Goal: Navigation & Orientation: Find specific page/section

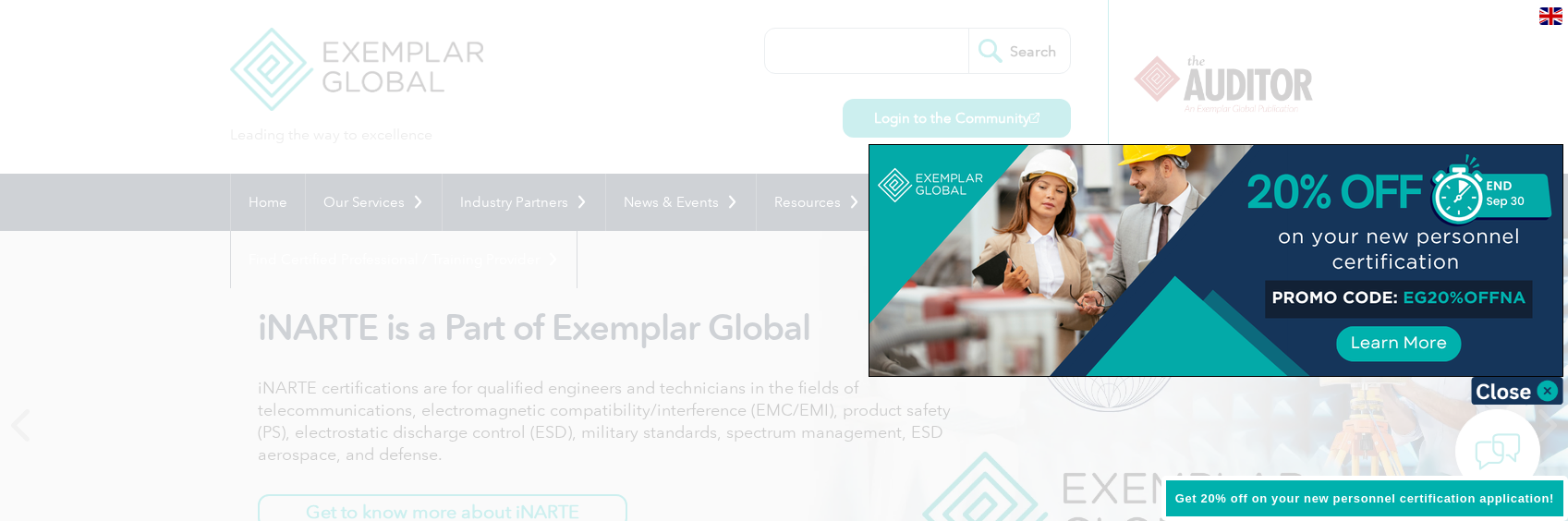
click at [363, 307] on div at bounding box center [784, 260] width 1568 height 521
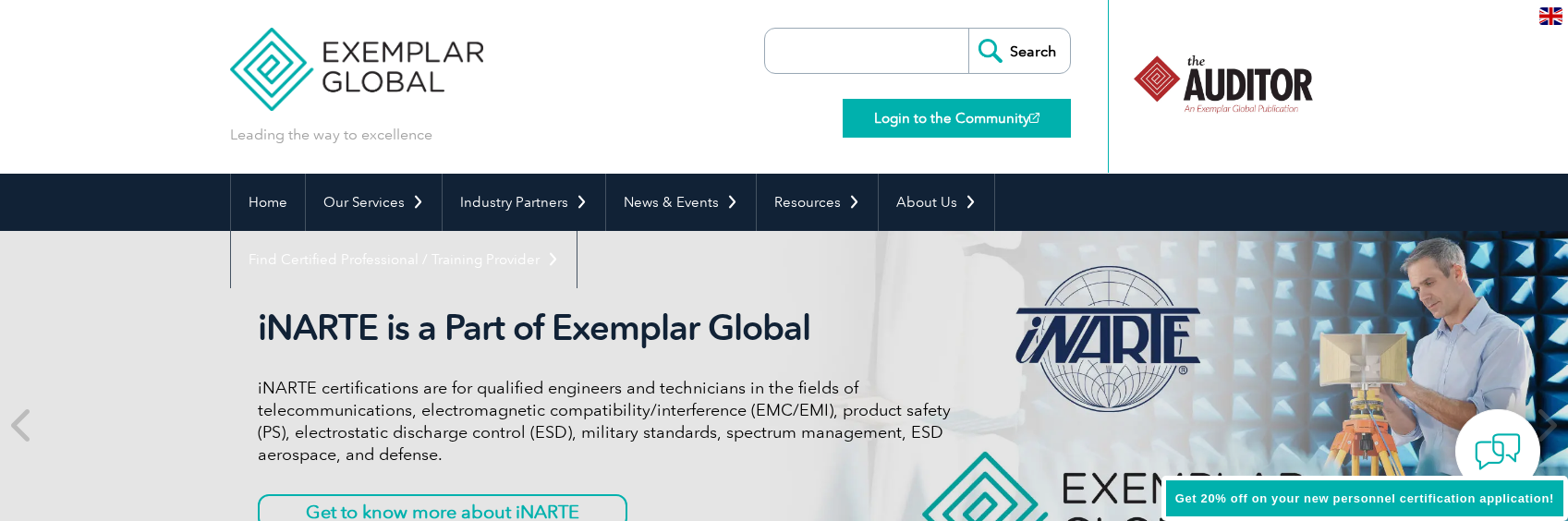
click at [918, 118] on link "Login to the Community" at bounding box center [957, 118] width 228 height 39
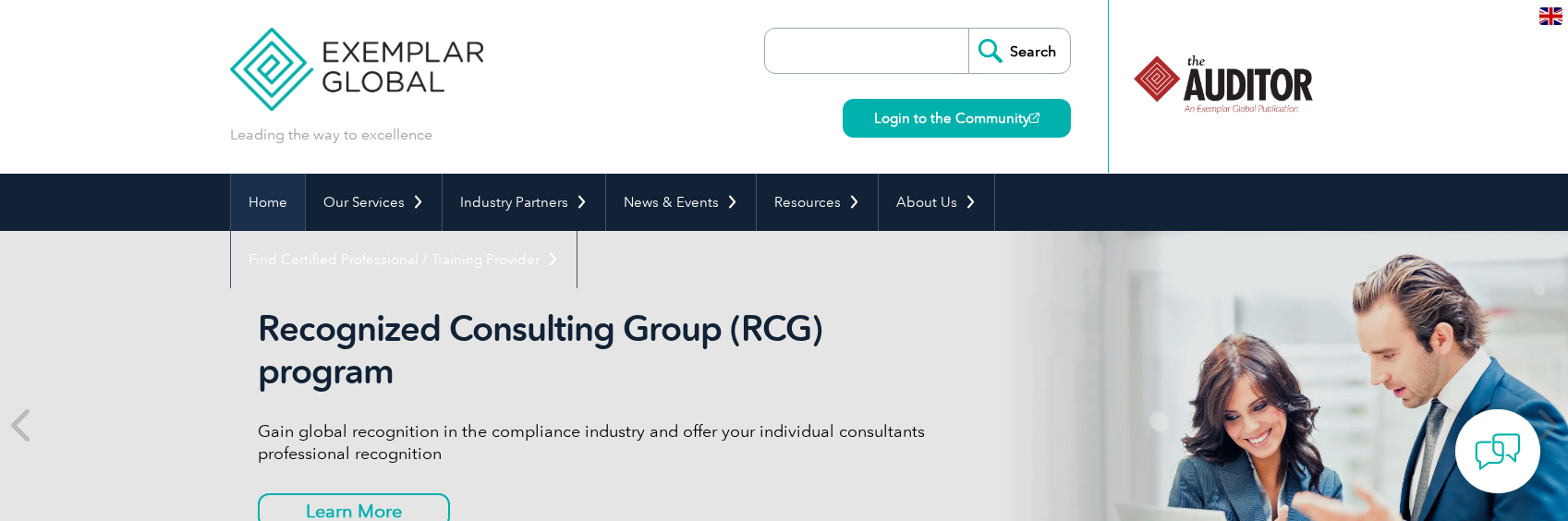
click at [264, 193] on link "Home" at bounding box center [268, 202] width 73 height 58
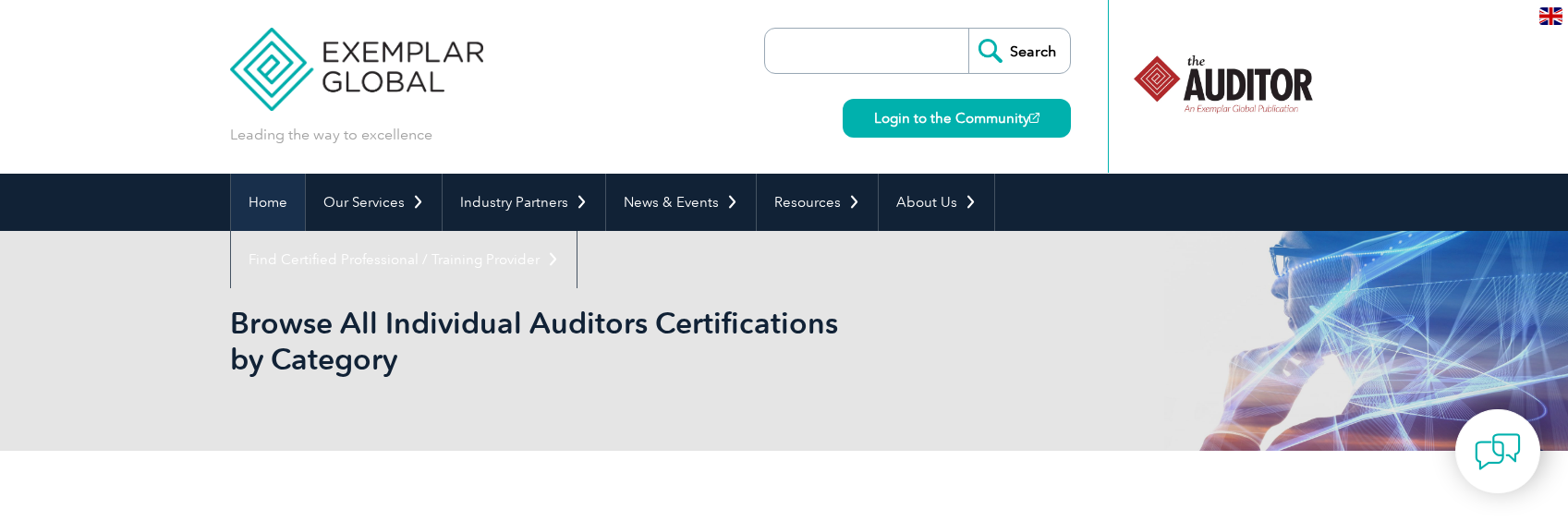
click at [273, 199] on link "Home" at bounding box center [268, 202] width 73 height 58
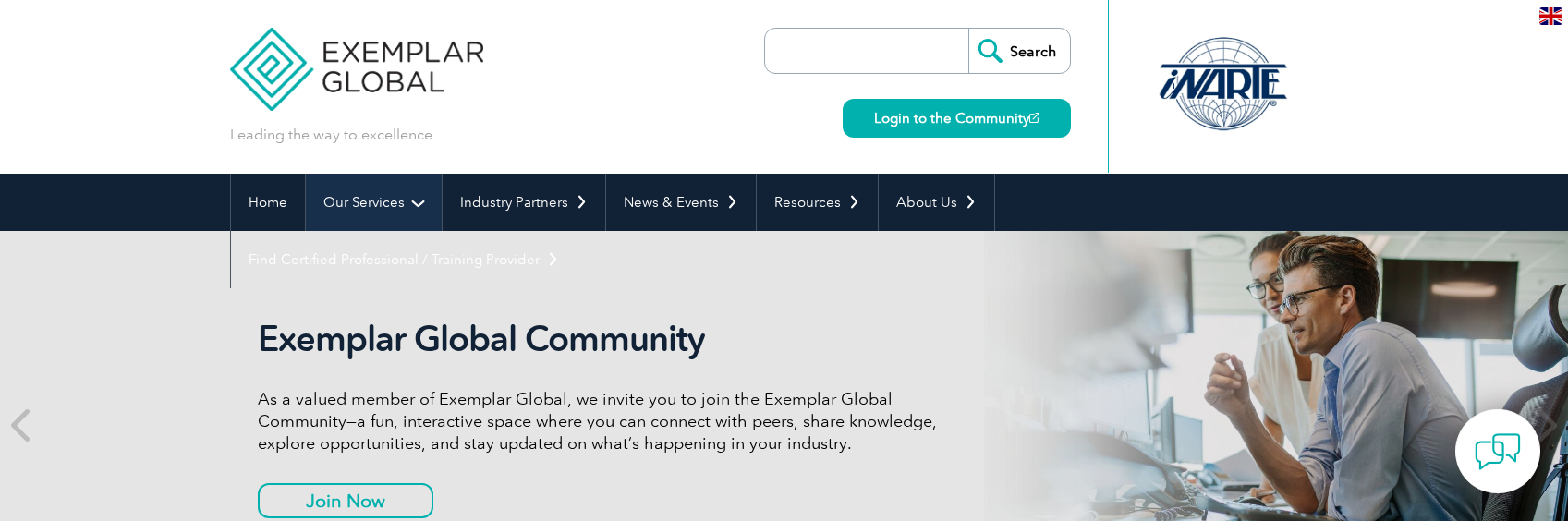
click at [378, 195] on link "Our Services" at bounding box center [373, 202] width 136 height 58
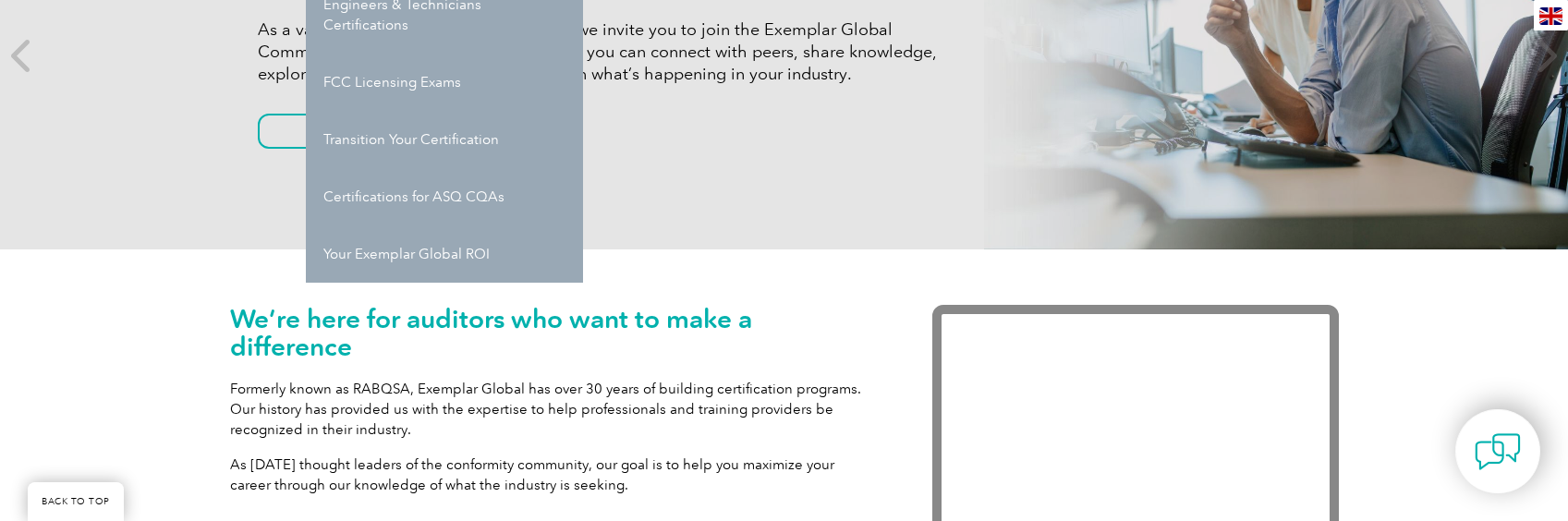
scroll to position [185, 0]
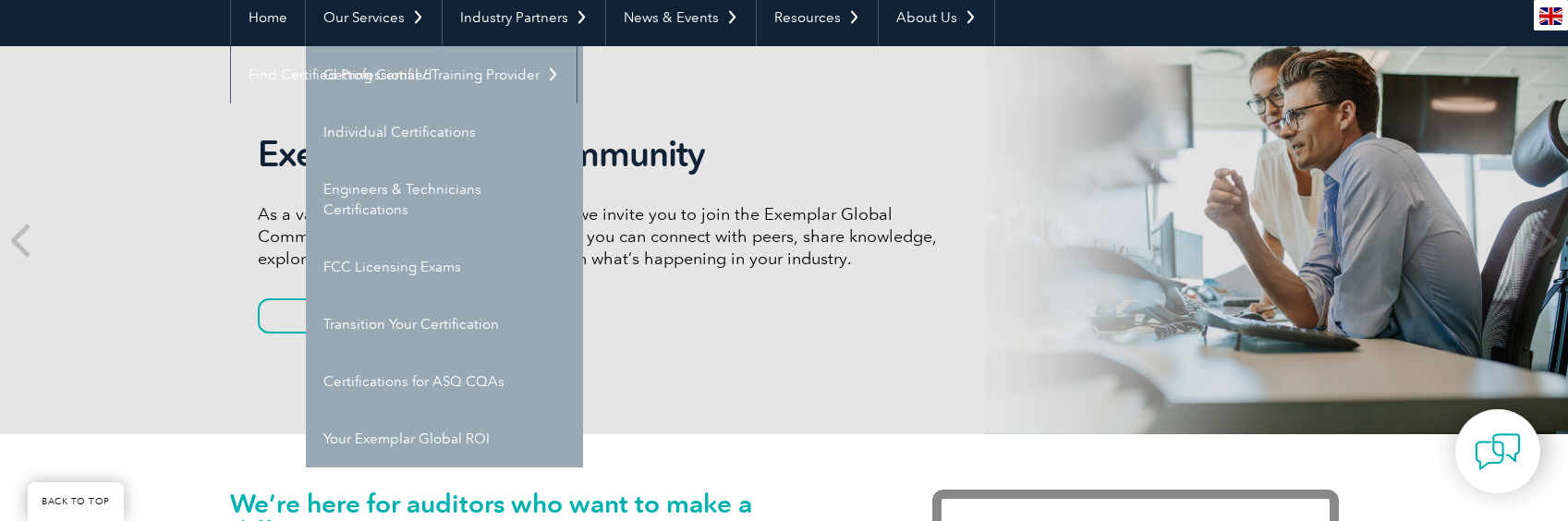
click at [916, 147] on h2 "Exemplar Global Community" at bounding box center [605, 154] width 693 height 43
click at [710, 245] on p "As a valued member of Exemplar Global, we invite you to join the Exemplar Globa…" at bounding box center [605, 236] width 693 height 66
click at [384, 71] on link "Getting Certified" at bounding box center [444, 75] width 277 height 58
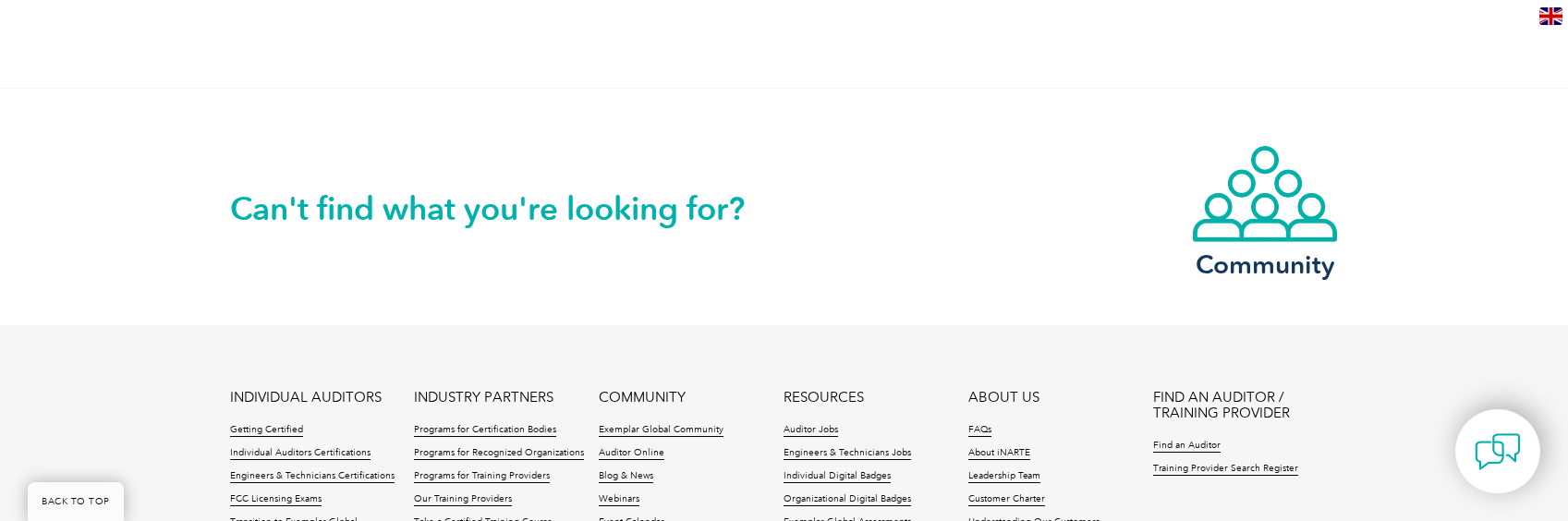
scroll to position [2585, 0]
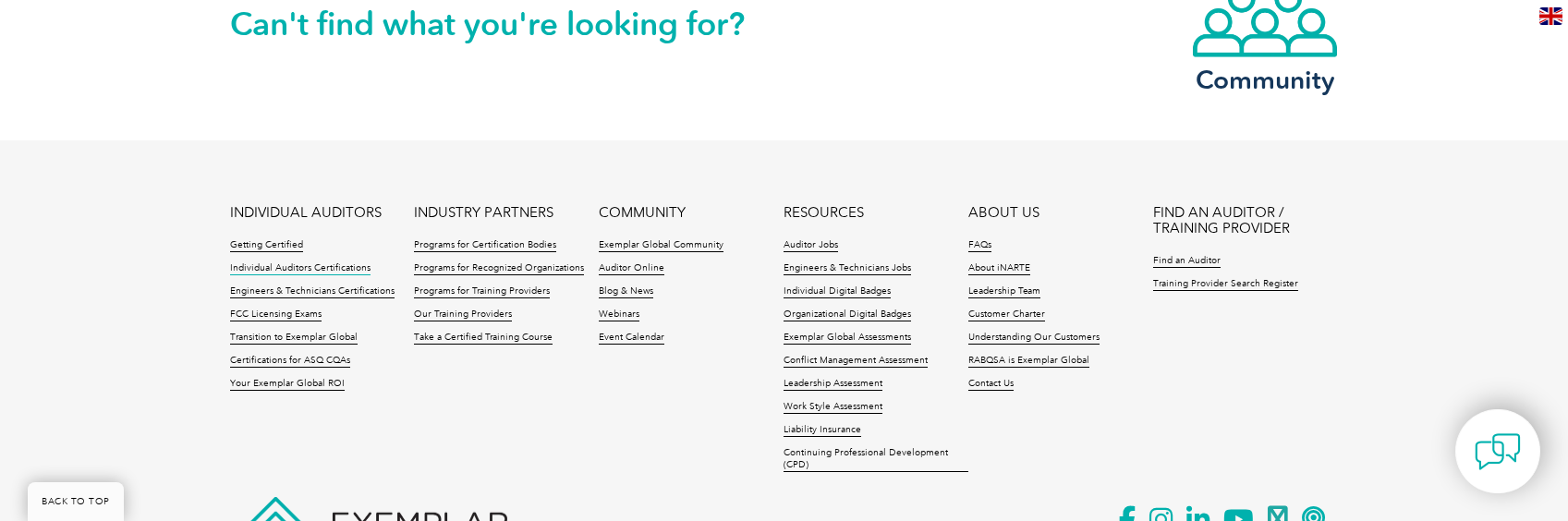
click at [329, 265] on link "Individual Auditors Certifications" at bounding box center [300, 268] width 140 height 13
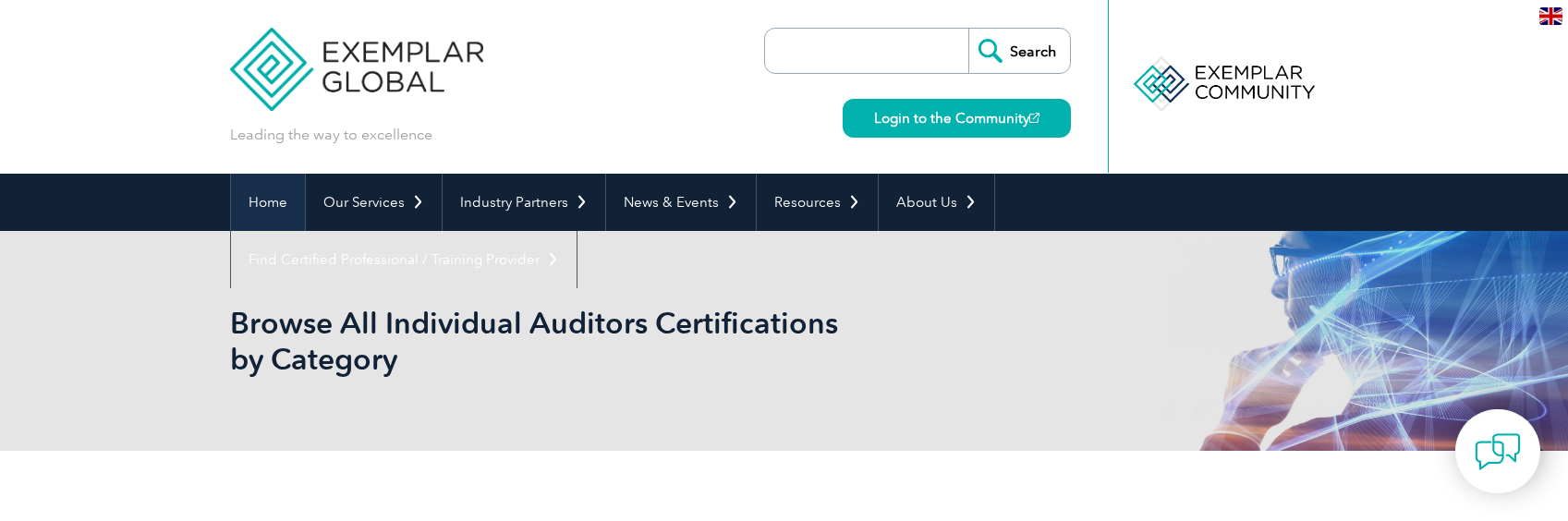
click at [278, 204] on link "Home" at bounding box center [268, 202] width 73 height 58
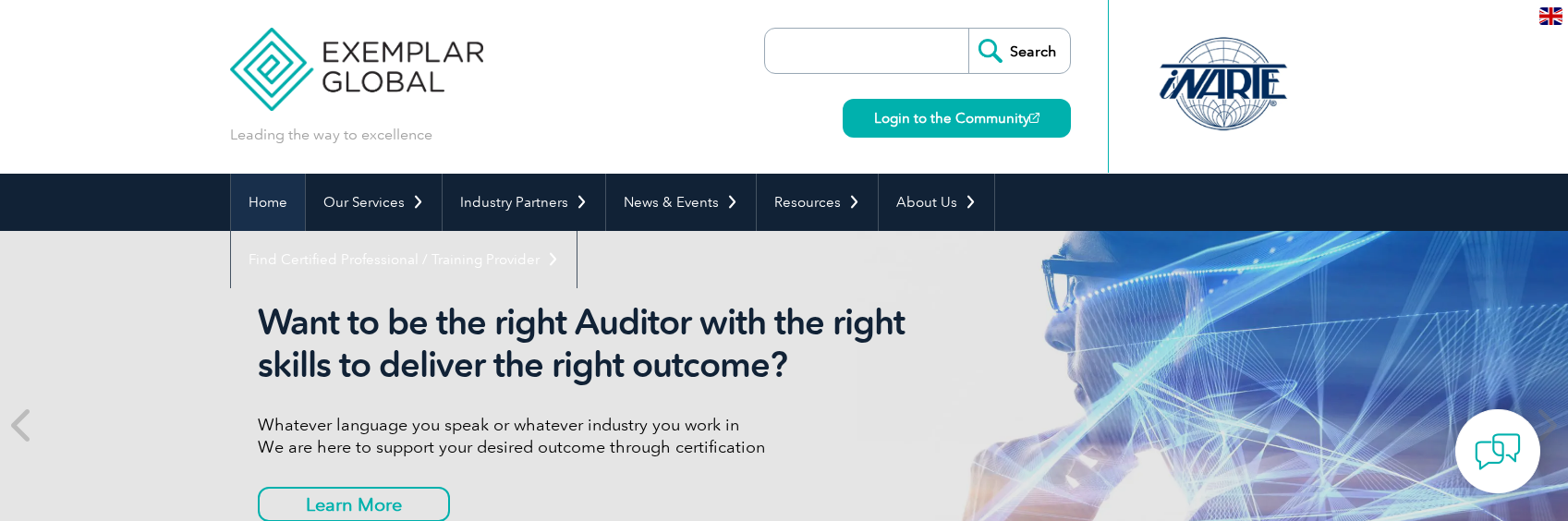
click at [271, 198] on link "Home" at bounding box center [268, 202] width 73 height 58
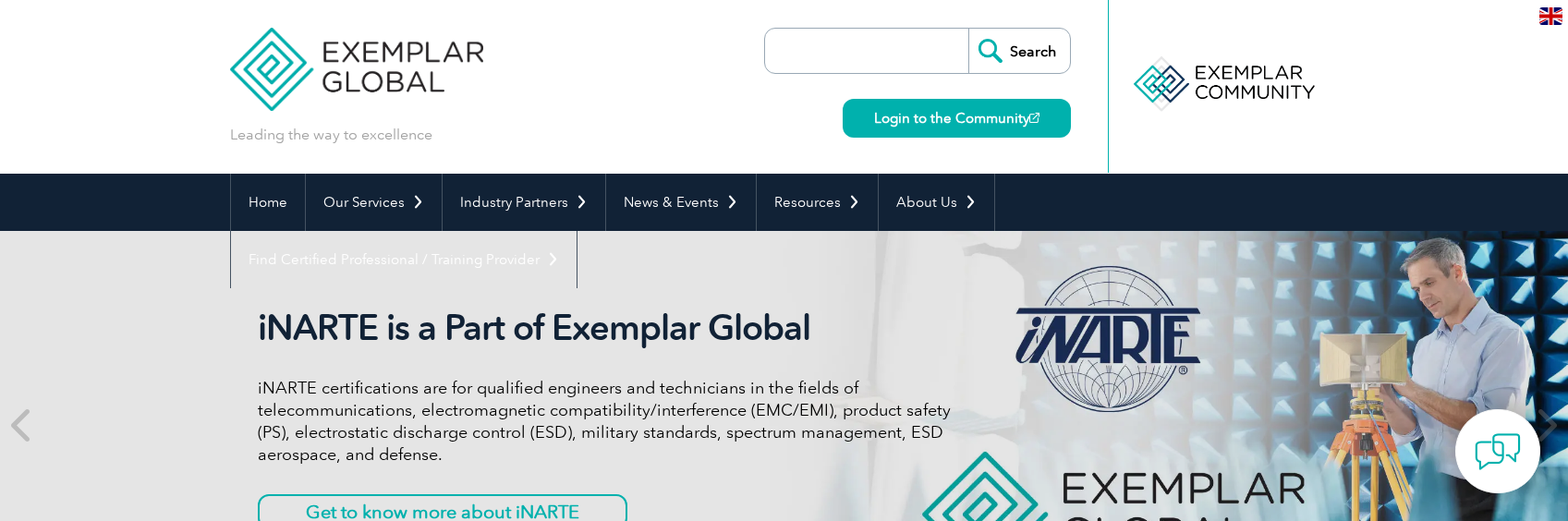
click at [1550, 13] on img at bounding box center [1550, 16] width 23 height 18
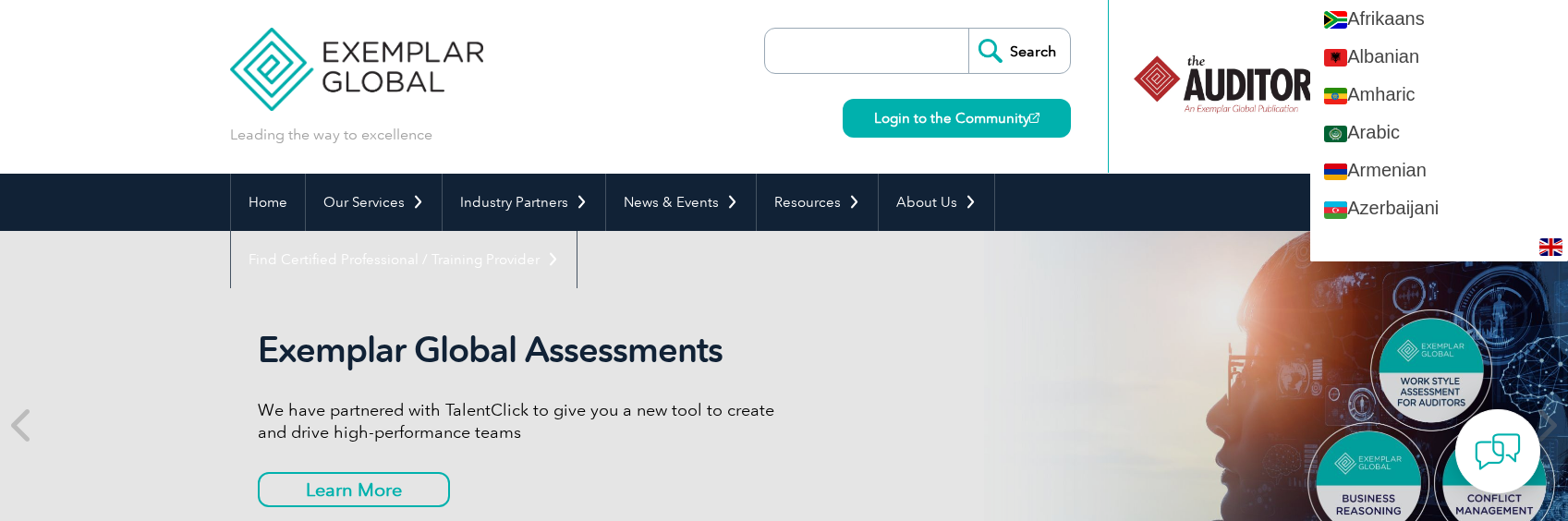
click at [766, 84] on div "Search Login to the Community" at bounding box center [917, 86] width 307 height 174
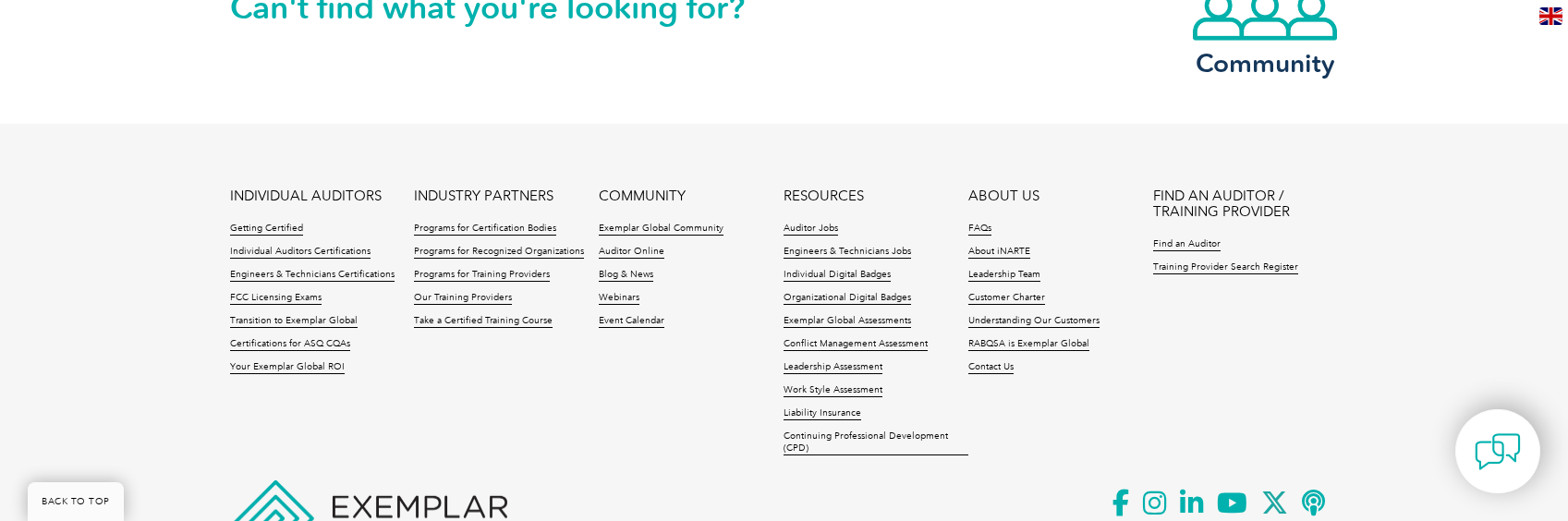
scroll to position [4537, 0]
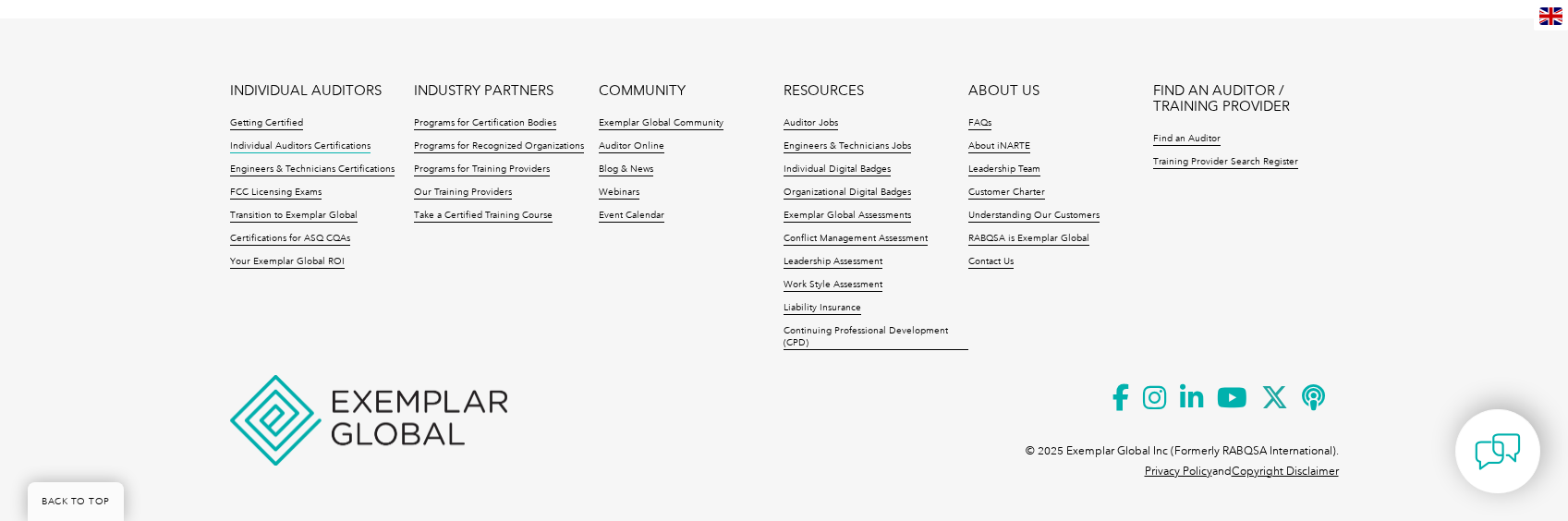
click at [267, 143] on link "Individual Auditors Certifications" at bounding box center [300, 146] width 140 height 13
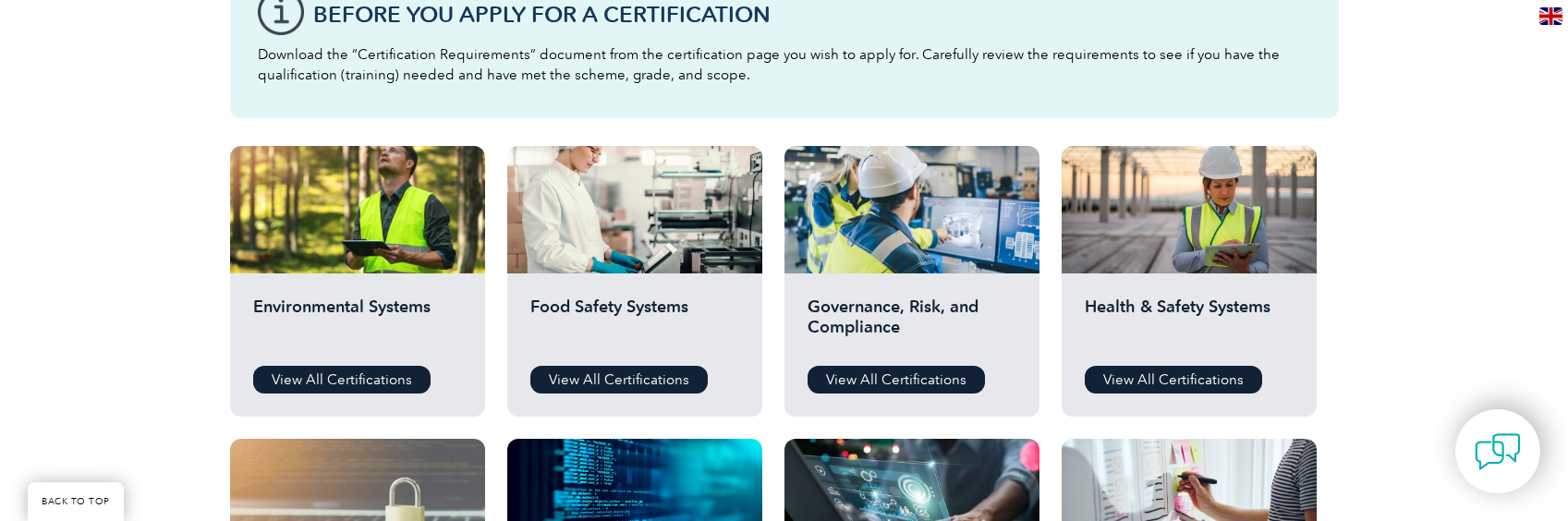
scroll to position [738, 0]
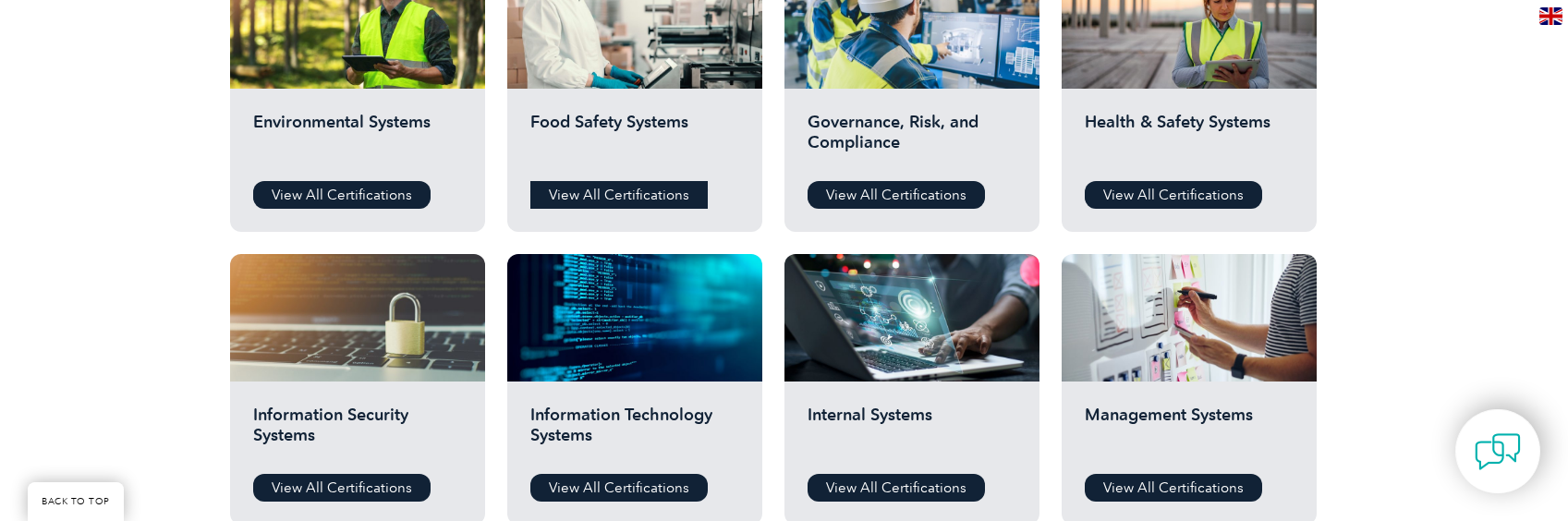
click at [618, 192] on link "View All Certifications" at bounding box center [619, 195] width 178 height 28
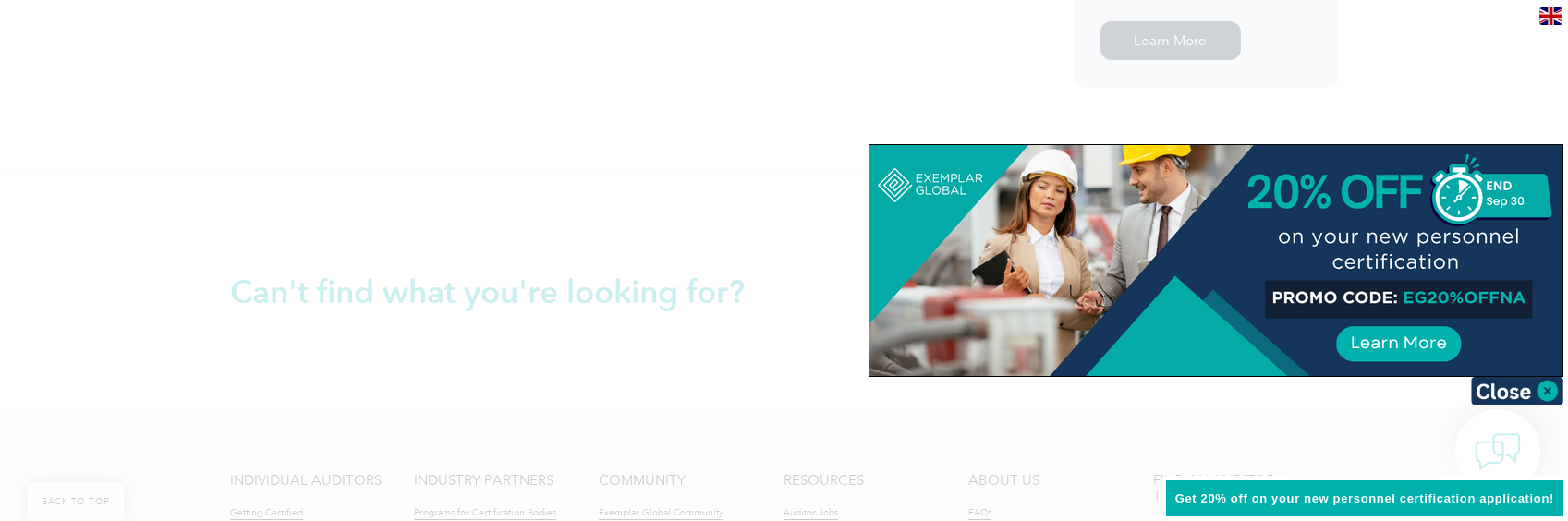
scroll to position [1626, 0]
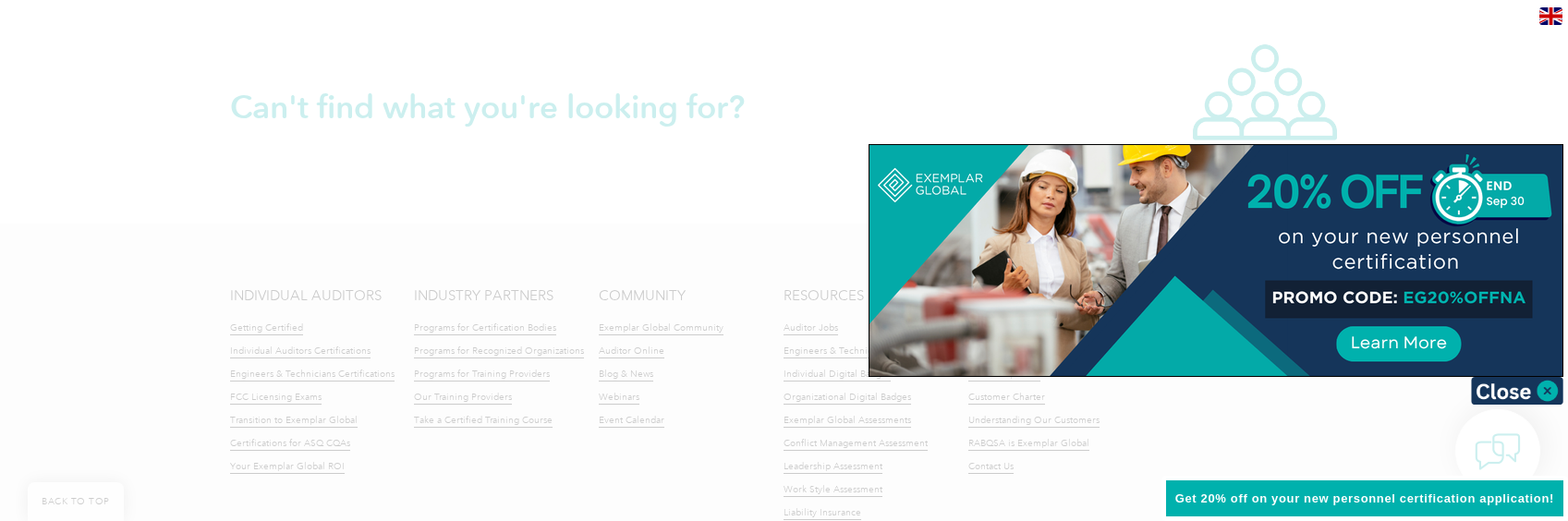
click at [1479, 74] on div at bounding box center [784, 260] width 1568 height 521
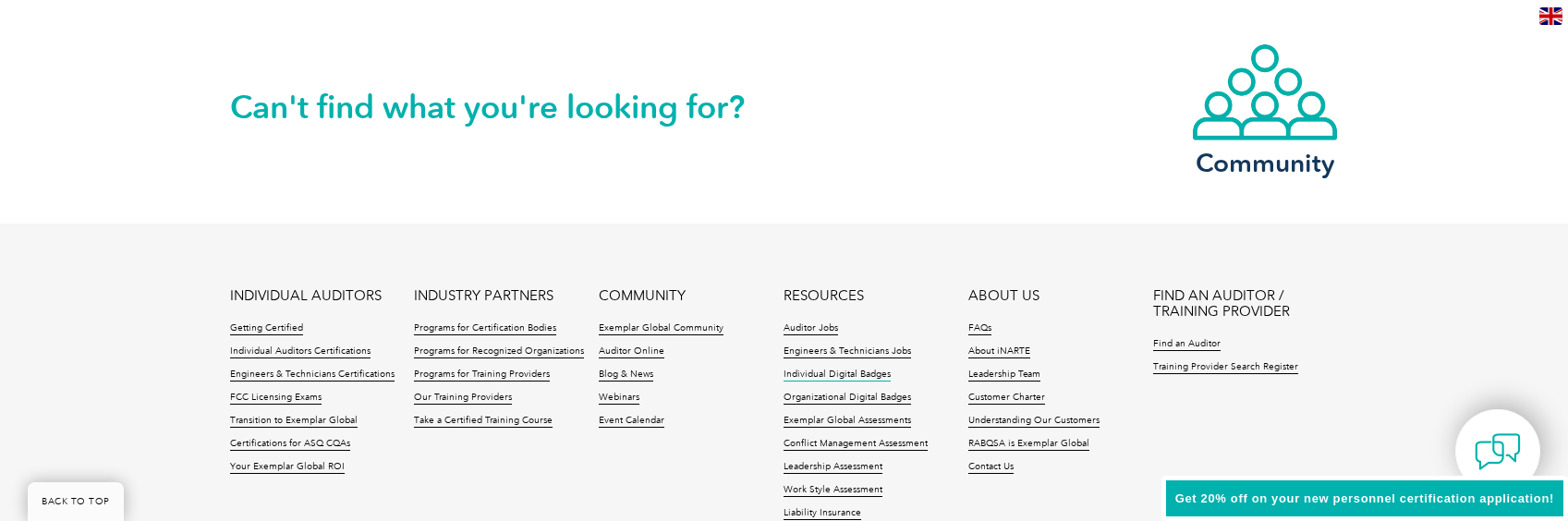
click at [842, 368] on link "Individual Digital Badges" at bounding box center [837, 374] width 107 height 13
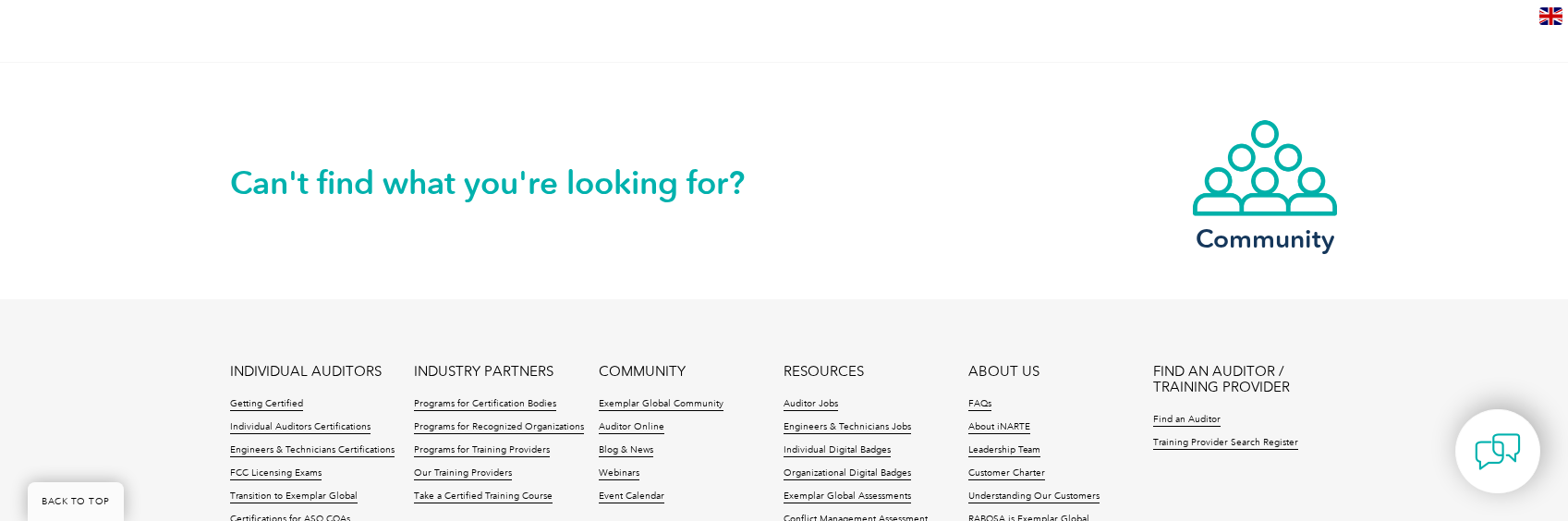
scroll to position [738, 0]
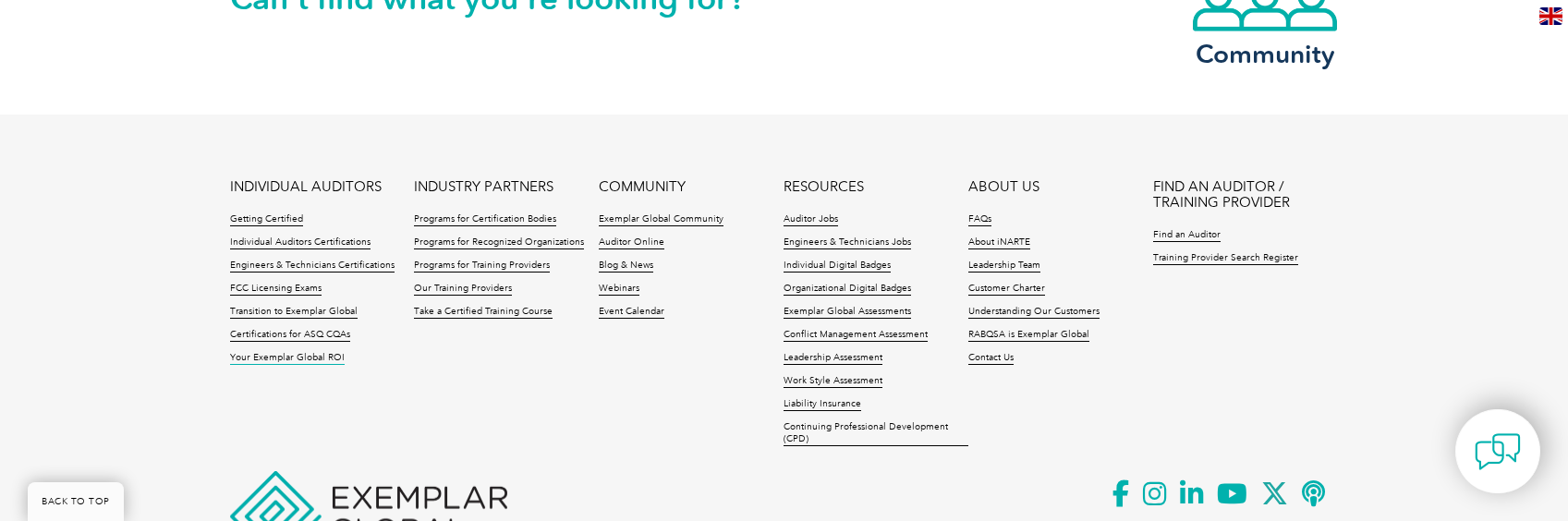
click at [288, 359] on link "Your Exemplar Global ROI" at bounding box center [287, 357] width 114 height 13
